Goal: Information Seeking & Learning: Check status

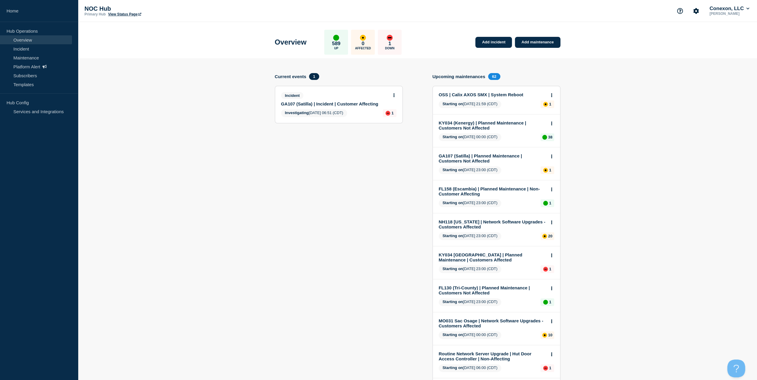
click at [317, 100] on div "Incident GA107 (Satilla) | Incident | Customer Affecting" at bounding box center [336, 99] width 110 height 14
click at [319, 104] on link "GA107 (Satilla) | Incident | Customer Affecting" at bounding box center [334, 103] width 107 height 5
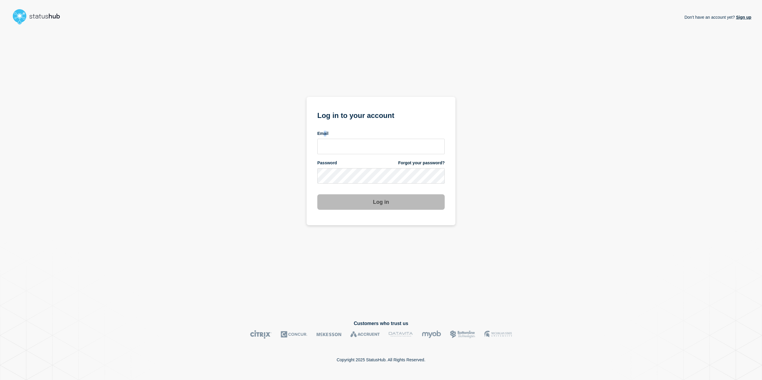
click at [326, 136] on span "Email" at bounding box center [322, 134] width 11 height 6
click at [329, 140] on input "email input" at bounding box center [380, 146] width 127 height 15
click at [0, 380] on com-1password-button at bounding box center [0, 380] width 0 height 0
click at [348, 130] on form "Log in to your account Email Password Forgot your password? Log in" at bounding box center [380, 159] width 127 height 101
click at [341, 144] on input "email input" at bounding box center [380, 146] width 127 height 15
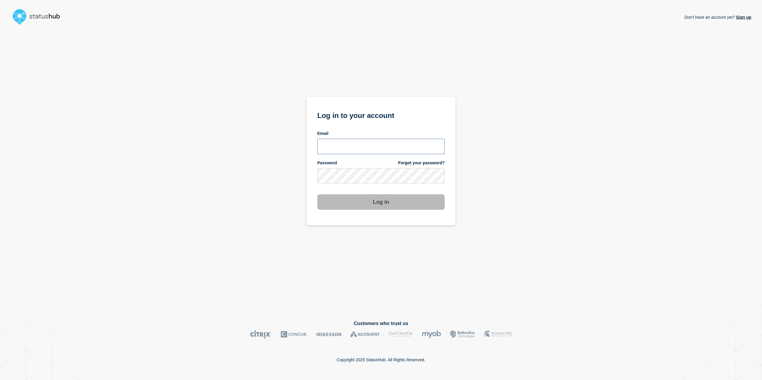
type input "caleb.stahr@conexon.us"
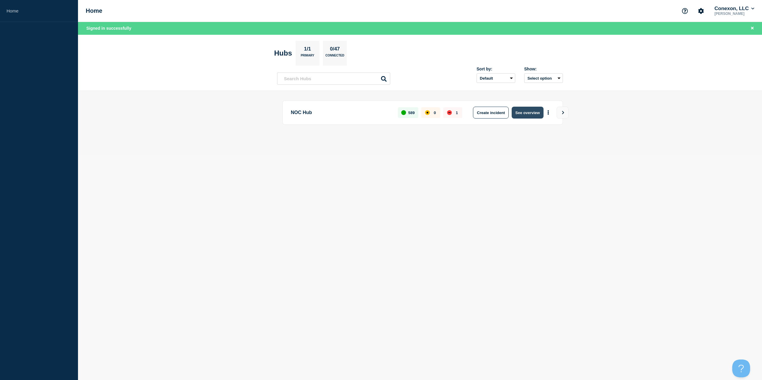
click at [513, 111] on button "See overview" at bounding box center [527, 113] width 32 height 12
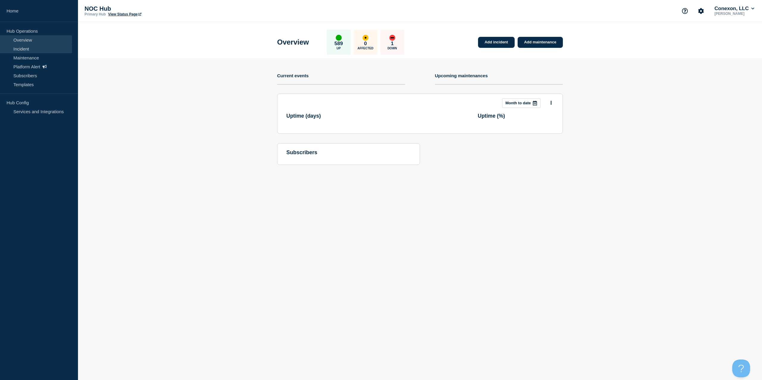
click at [32, 49] on link "Incident" at bounding box center [36, 48] width 72 height 9
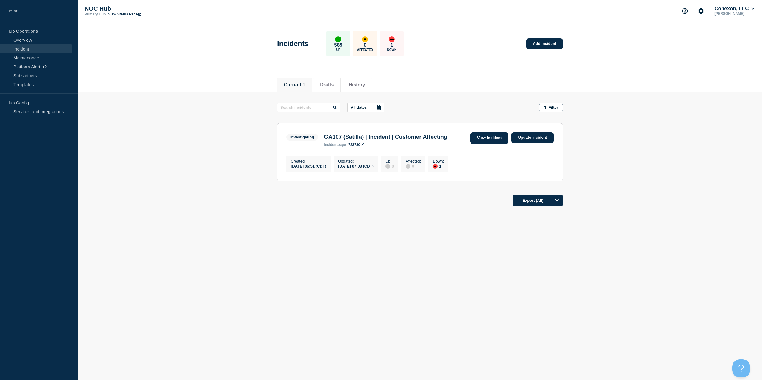
click at [474, 140] on link "View incident" at bounding box center [489, 138] width 38 height 12
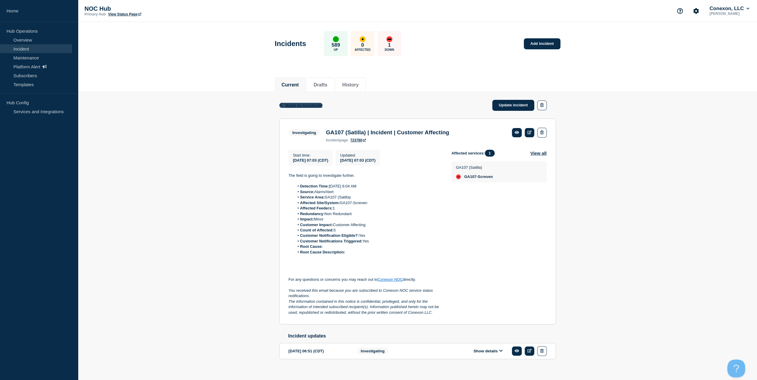
click at [300, 106] on span "Back to Incidents" at bounding box center [304, 105] width 37 height 5
